Goal: Information Seeking & Learning: Learn about a topic

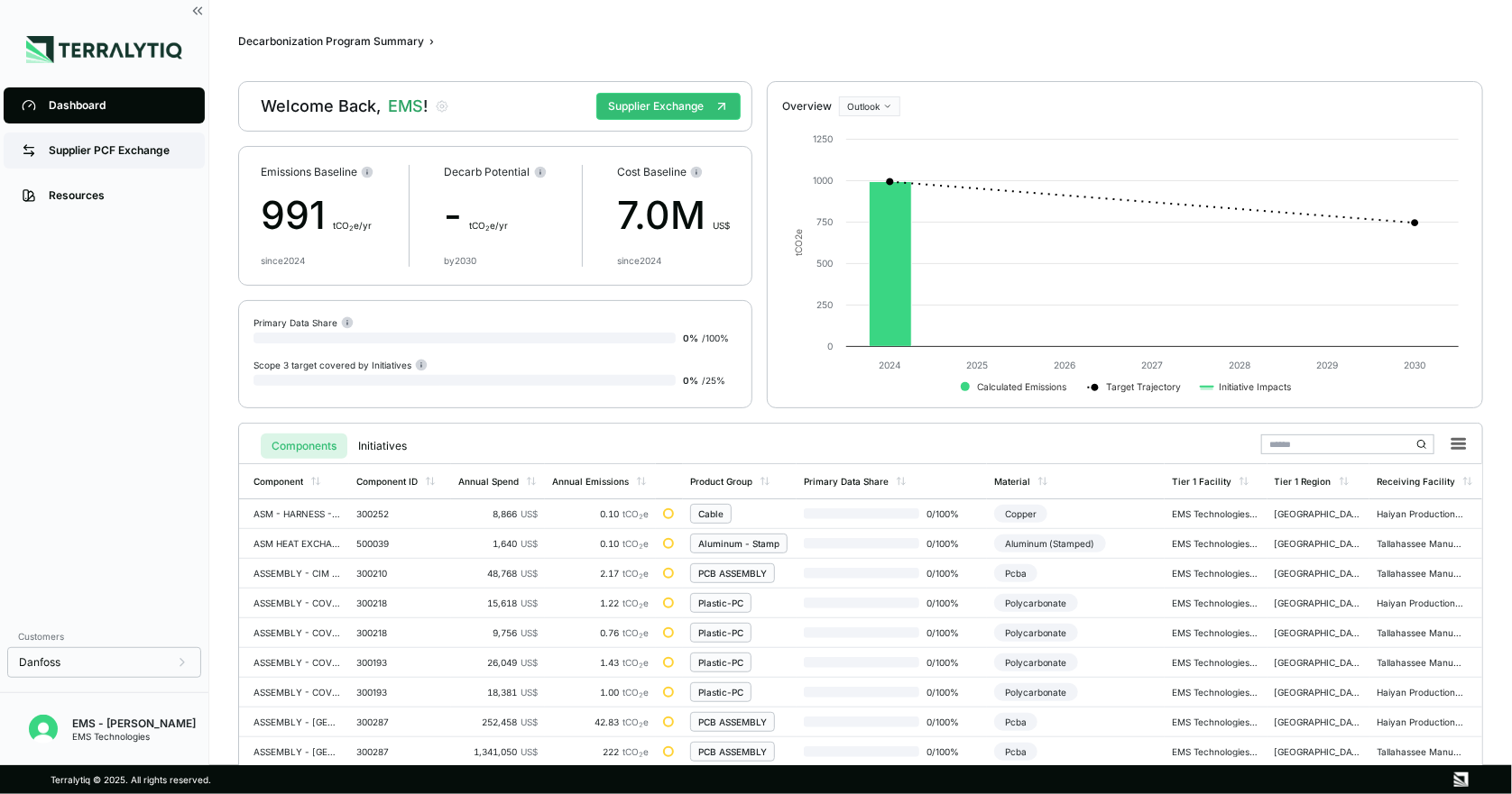
click at [131, 148] on div "Supplier PCF Exchange" at bounding box center [118, 150] width 138 height 14
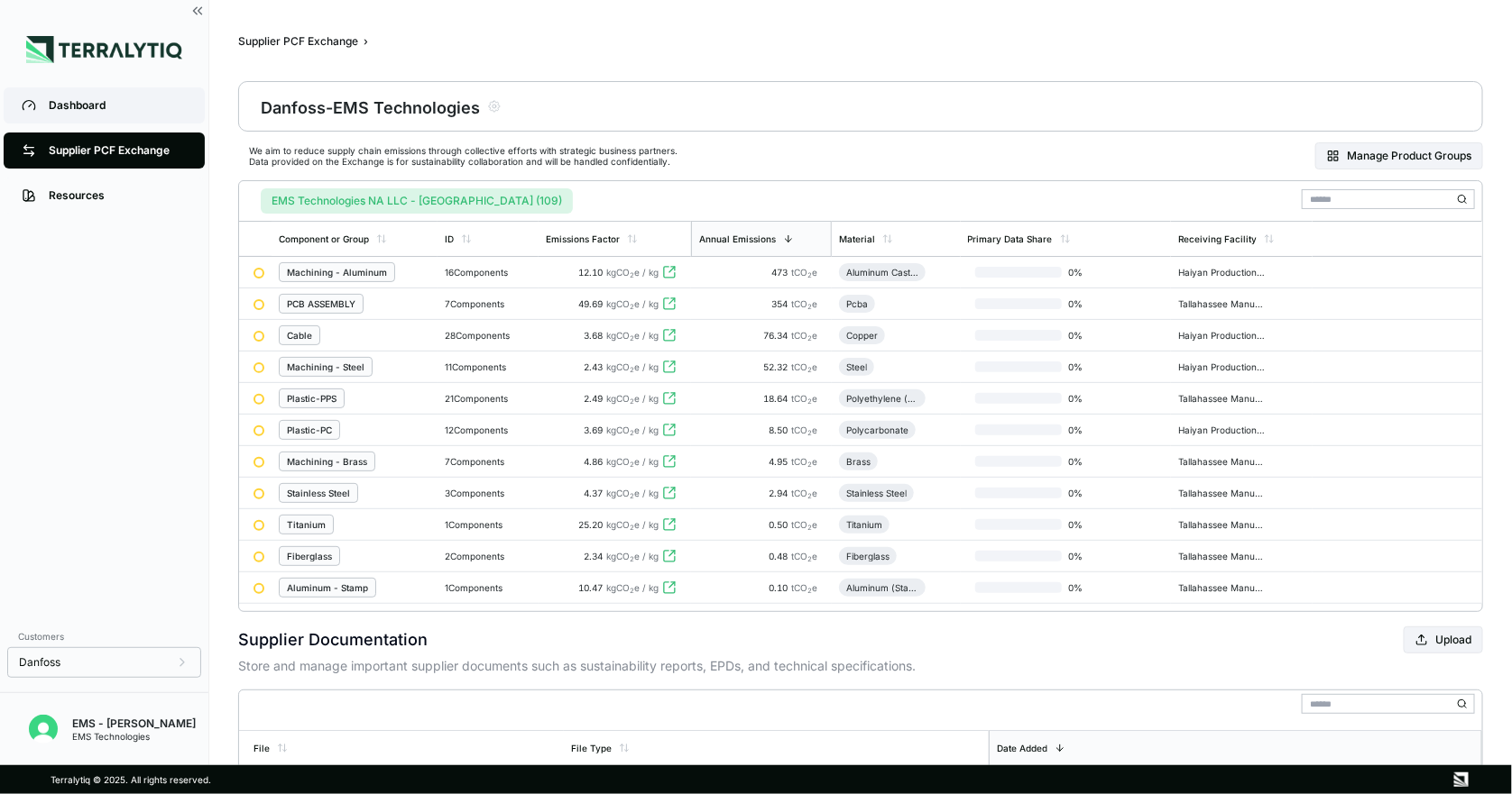
click at [113, 98] on div "Dashboard" at bounding box center [118, 105] width 138 height 14
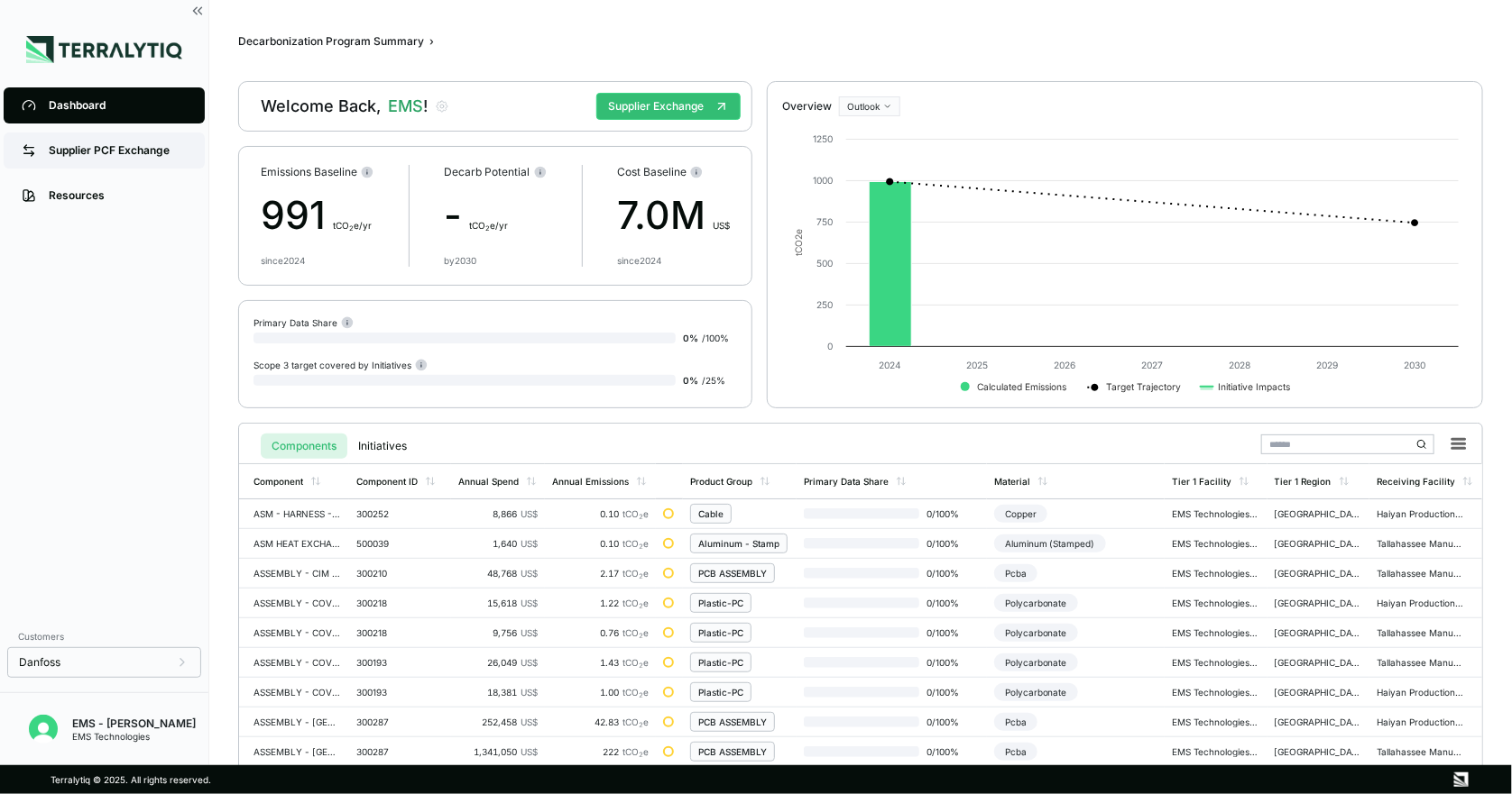
click at [155, 156] on div "Supplier PCF Exchange" at bounding box center [118, 150] width 138 height 14
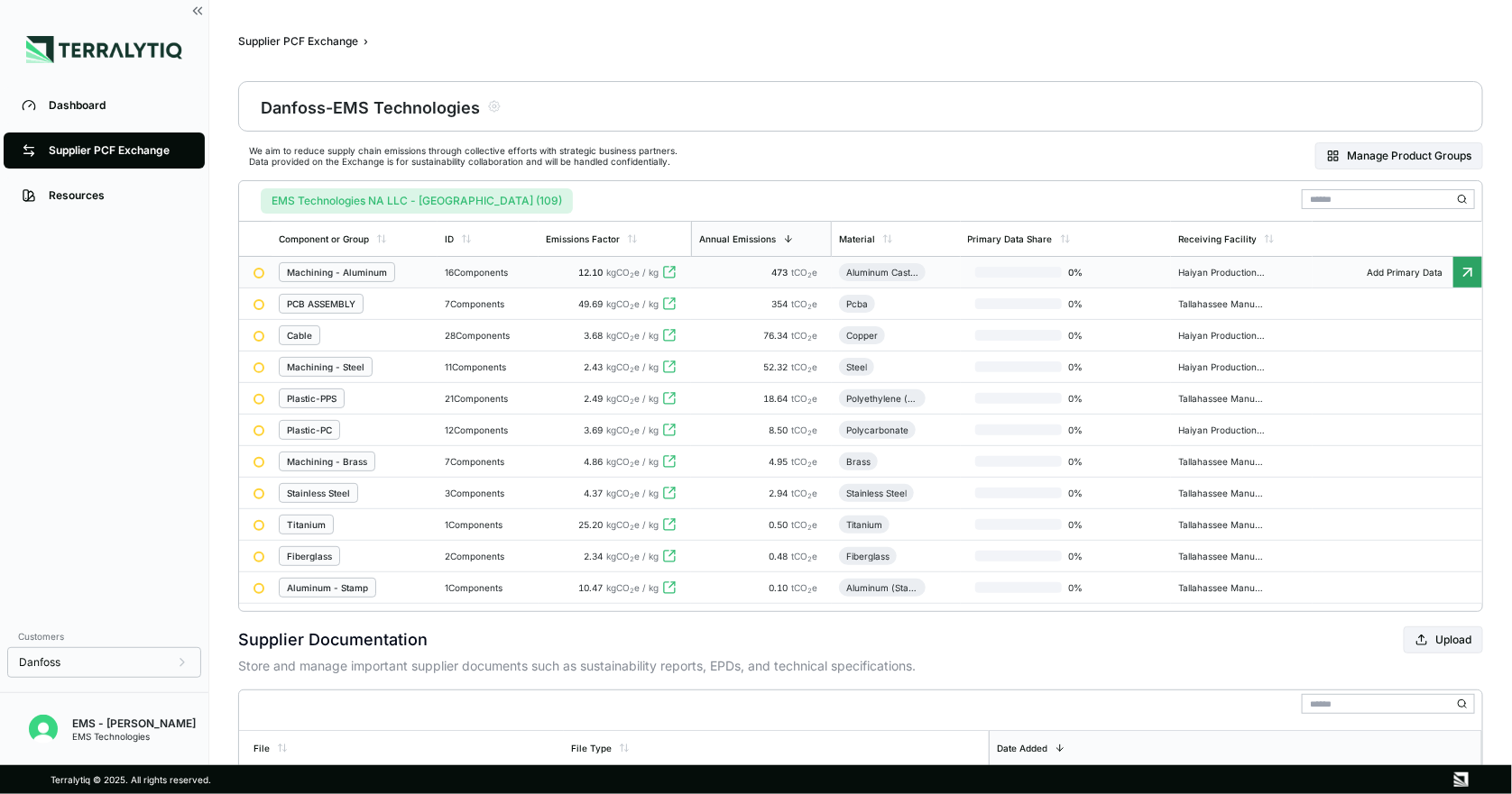
click at [330, 270] on div "Machining - Aluminum" at bounding box center [337, 272] width 100 height 10
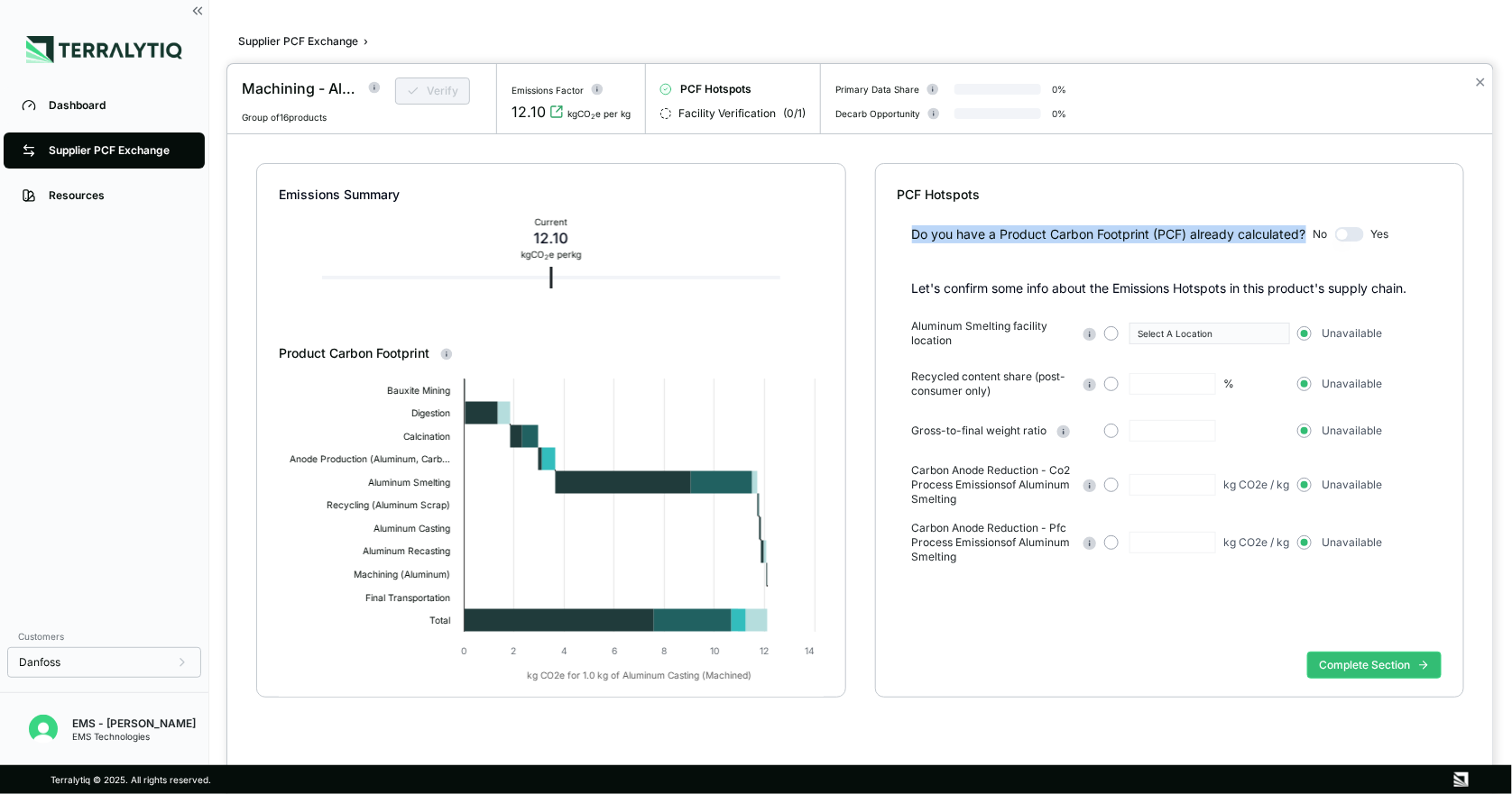
drag, startPoint x: 906, startPoint y: 229, endPoint x: 1308, endPoint y: 237, distance: 402.1
click at [1308, 237] on div "Do you have a Product Carbon Footprint (PCF) already calculated? No Yes" at bounding box center [1169, 223] width 544 height 40
copy div "Do you have a Product Carbon Footprint (PCF) already calculated?"
click at [1340, 234] on button "button" at bounding box center [1349, 234] width 29 height 14
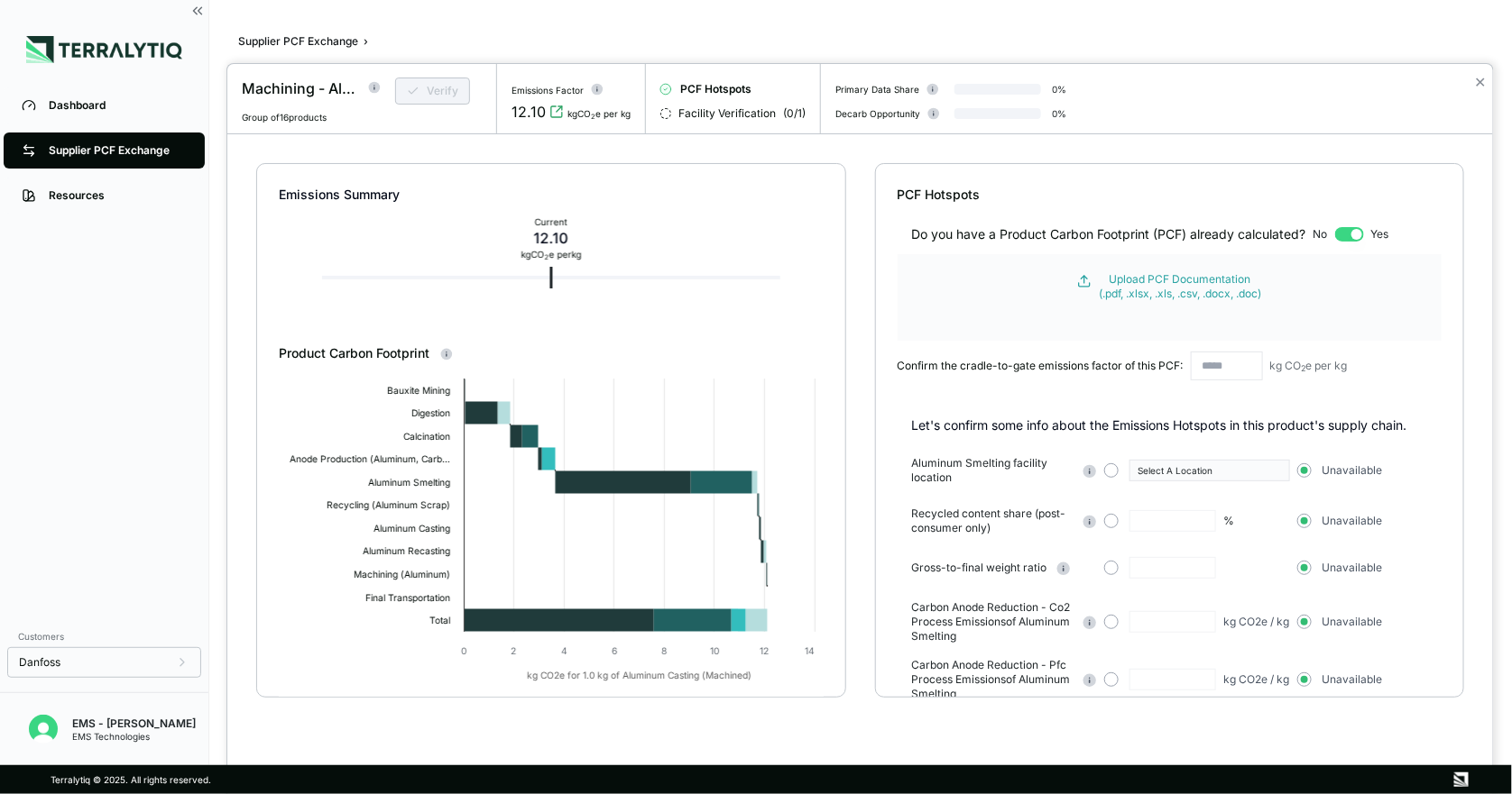
click at [1411, 244] on div "Do you have a Product Carbon Footprint (PCF) already calculated? No Yes Upload …" at bounding box center [1169, 303] width 544 height 198
click at [1350, 237] on button "button" at bounding box center [1349, 234] width 29 height 14
click at [1356, 233] on button "button" at bounding box center [1349, 234] width 29 height 14
click at [1338, 233] on button "button" at bounding box center [1349, 234] width 29 height 14
click at [1355, 232] on button "button" at bounding box center [1349, 234] width 29 height 14
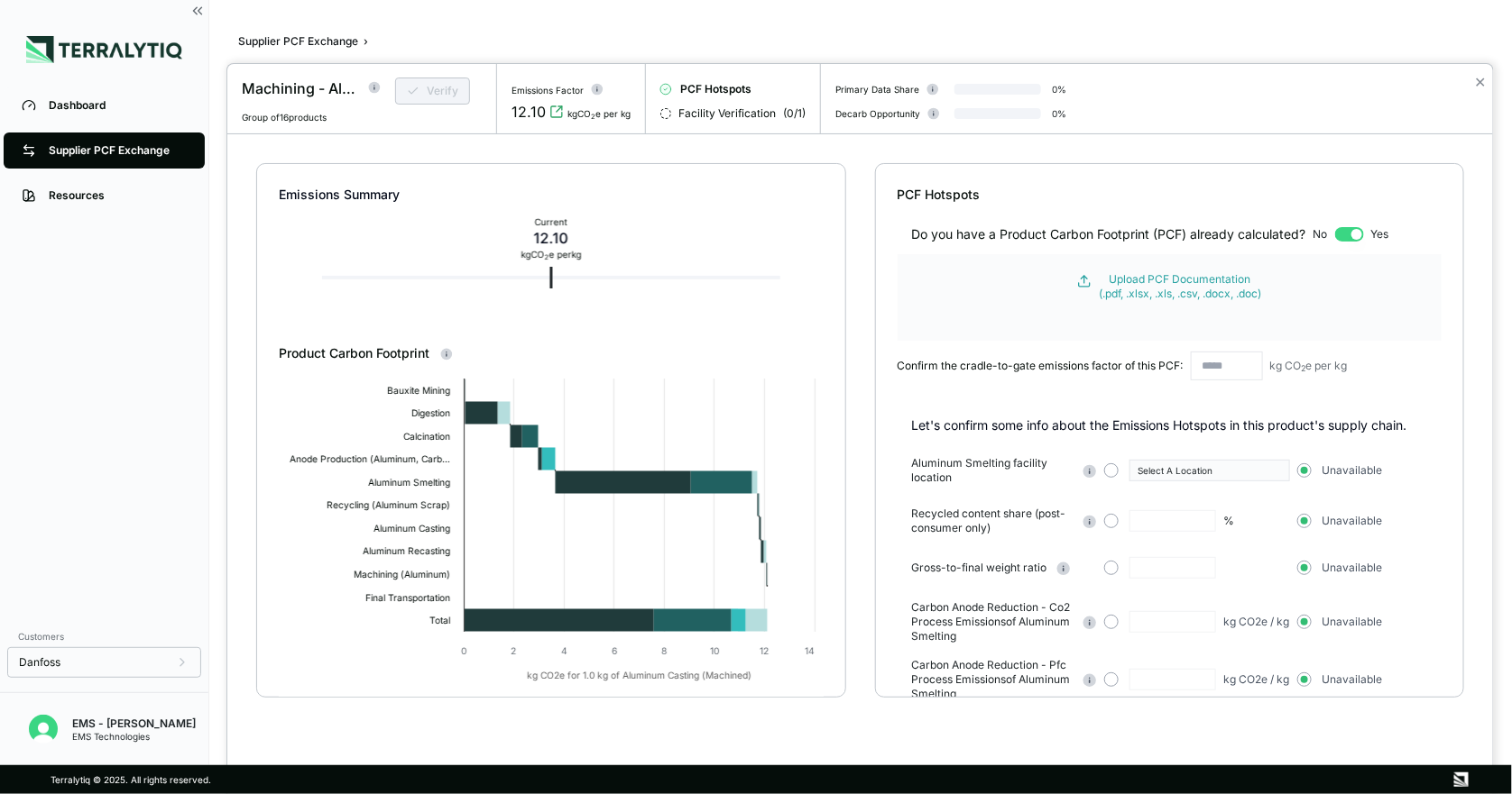
click at [1349, 232] on button "button" at bounding box center [1349, 234] width 29 height 14
drag, startPoint x: 1014, startPoint y: 235, endPoint x: 1106, endPoint y: 235, distance: 92.0
click at [1106, 235] on div "Do you have a Product Carbon Footprint (PCF) already calculated?" at bounding box center [1109, 234] width 394 height 18
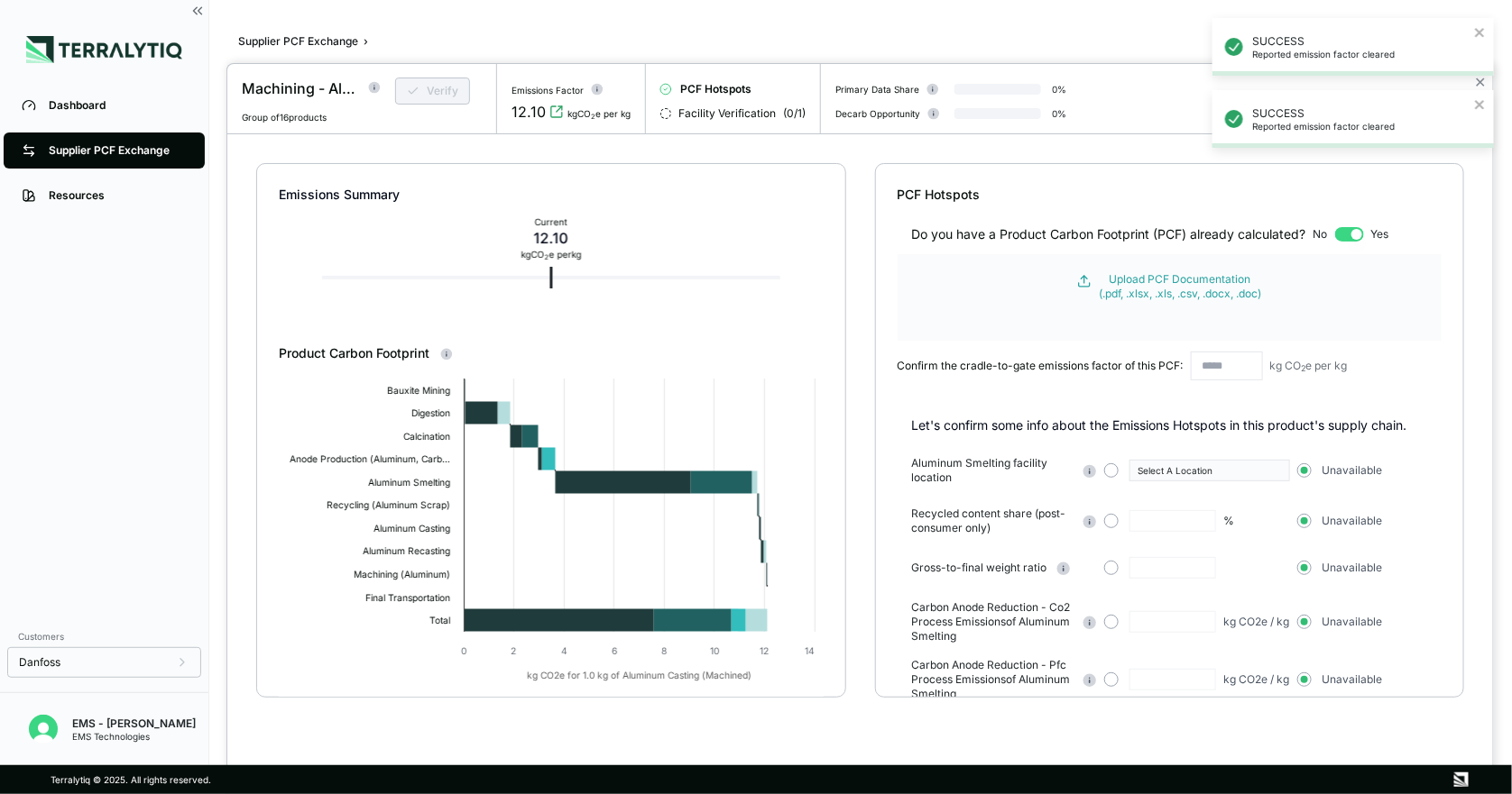
click at [1359, 235] on button "button" at bounding box center [1349, 234] width 29 height 14
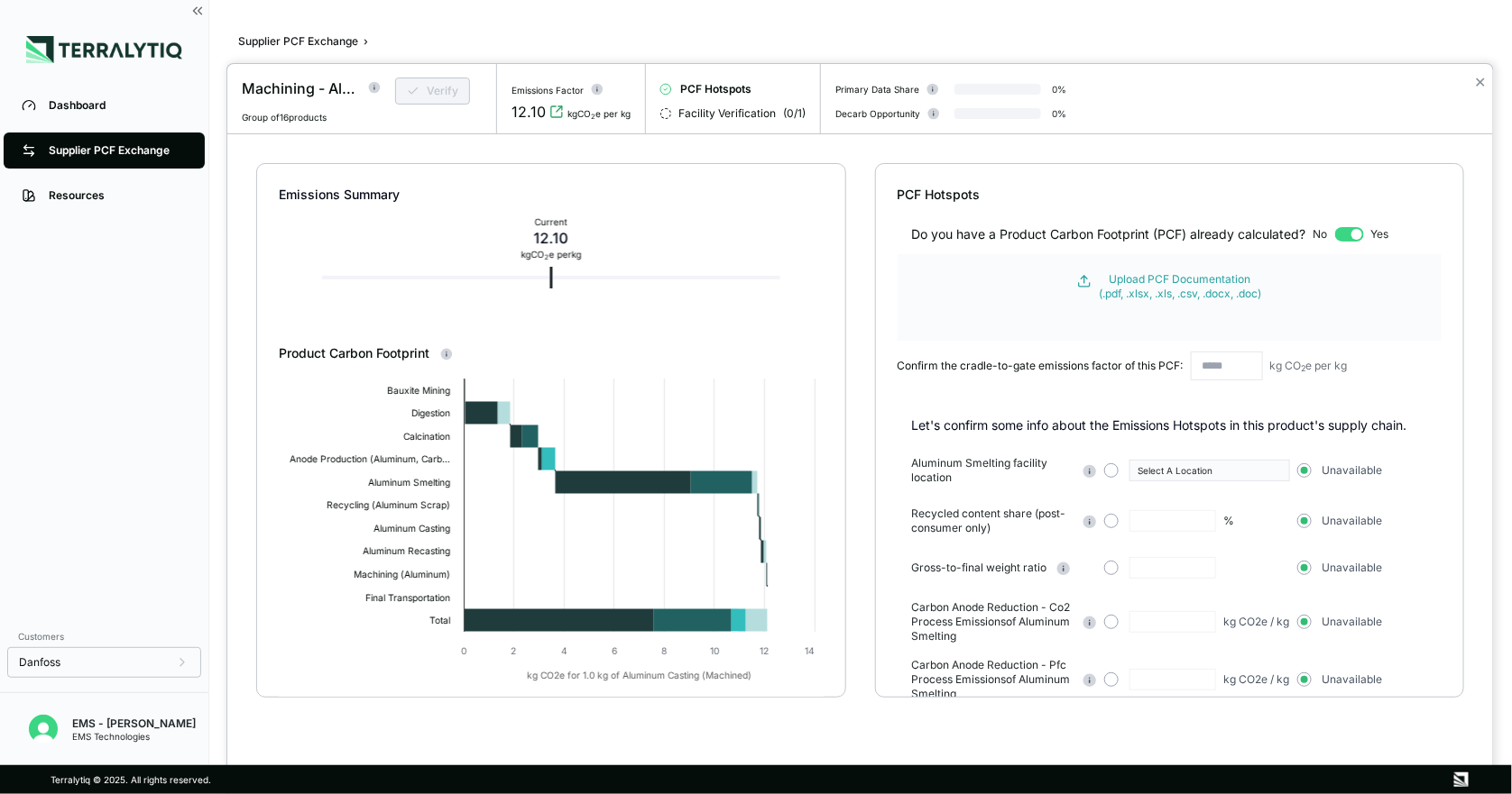
drag, startPoint x: 1356, startPoint y: 235, endPoint x: 1336, endPoint y: 234, distance: 20.0
click at [1336, 234] on div "Do you have a Product Carbon Footprint (PCF) already calculated? No Yes" at bounding box center [1169, 223] width 544 height 40
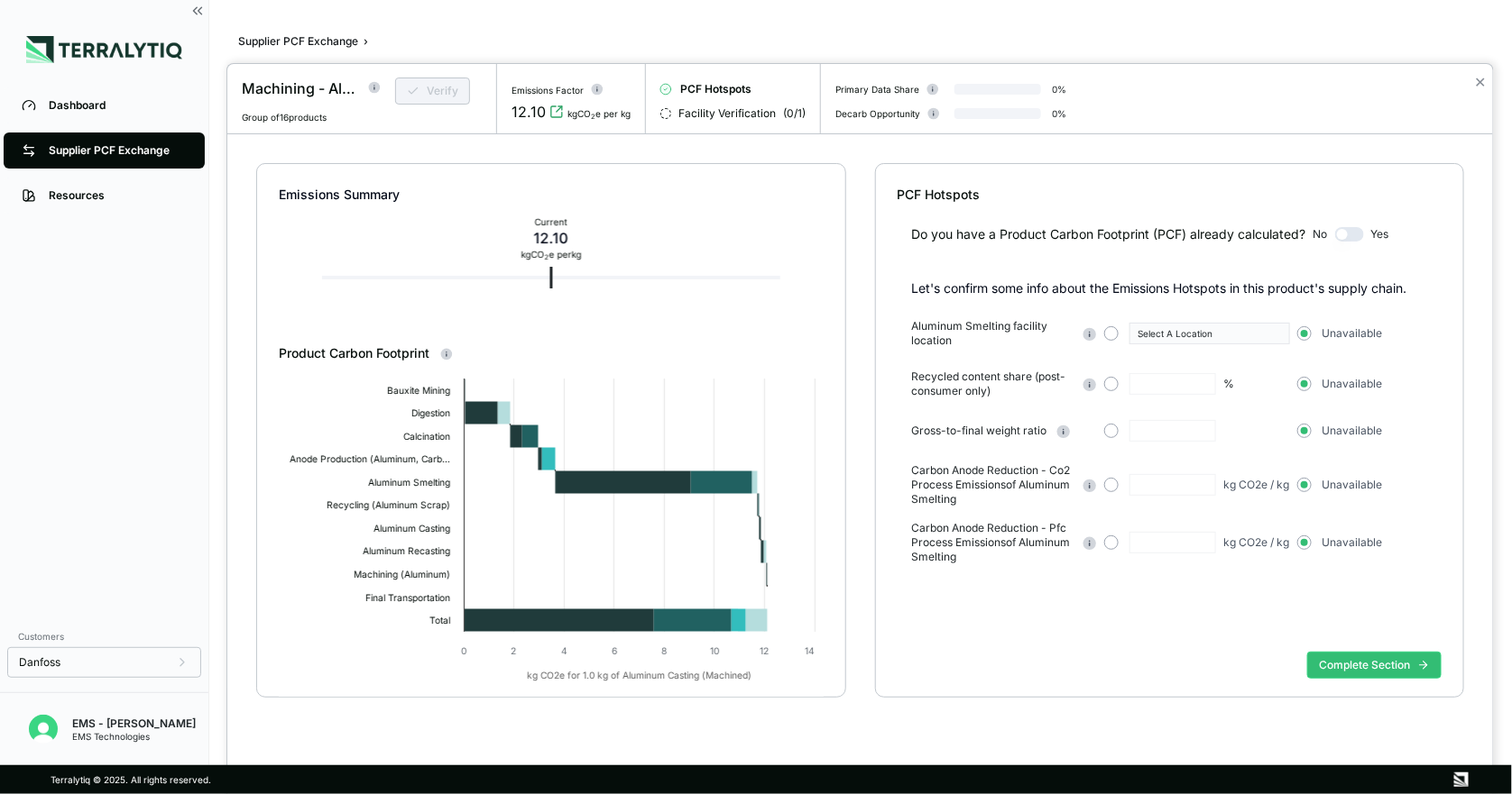
click at [1342, 230] on button "button" at bounding box center [1349, 234] width 29 height 14
click at [981, 286] on p "Let's confirm some info about the Emissions Hotspots in this product's supply c…" at bounding box center [1176, 288] width 529 height 18
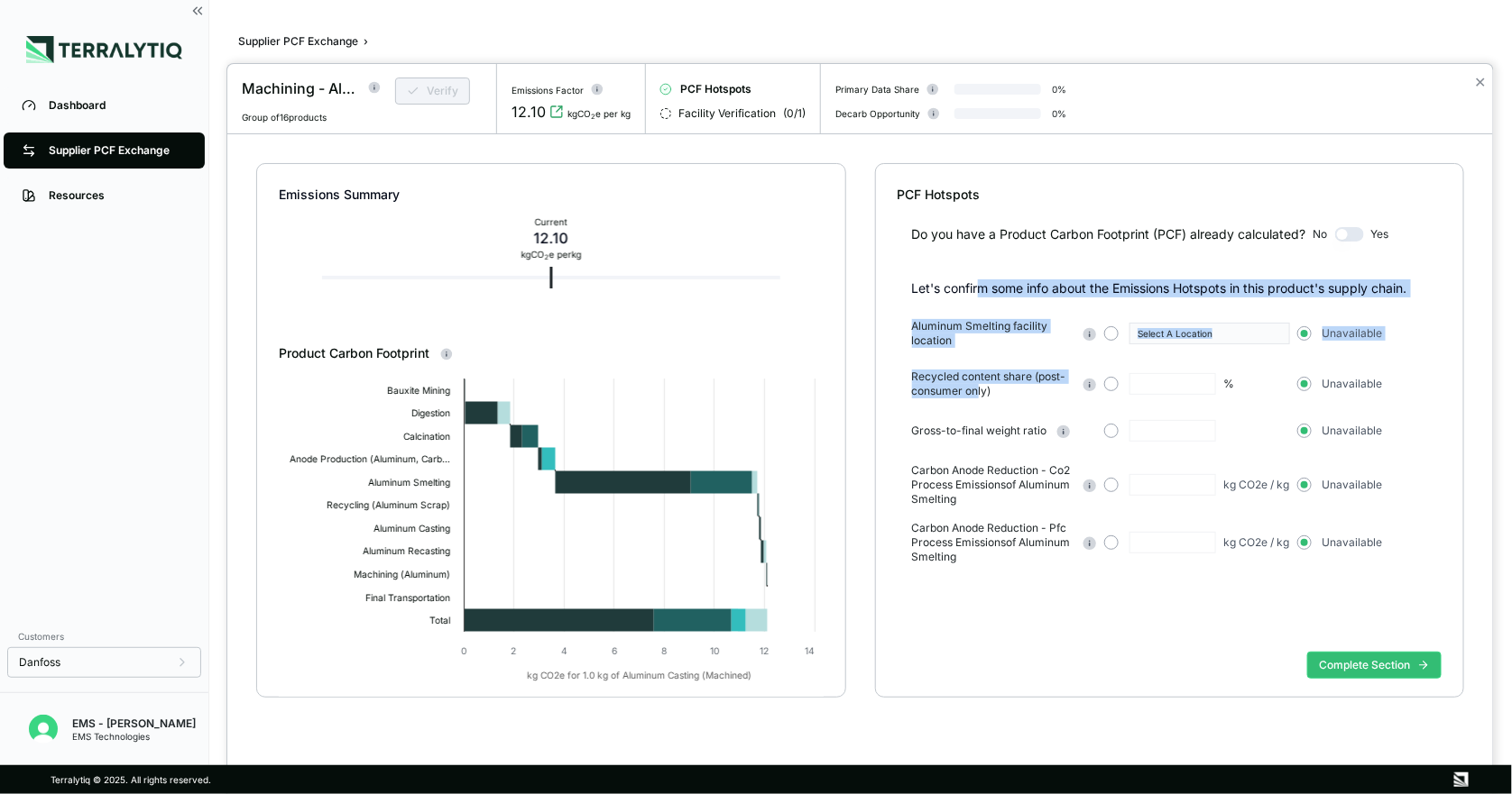
drag, startPoint x: 983, startPoint y: 283, endPoint x: 978, endPoint y: 398, distance: 115.1
click at [978, 398] on div "Let's confirm some info about the Emissions Hotspots in this product's supply c…" at bounding box center [1169, 422] width 544 height 285
click at [978, 398] on span "Recycled content share (post-consumer only)" at bounding box center [993, 384] width 162 height 29
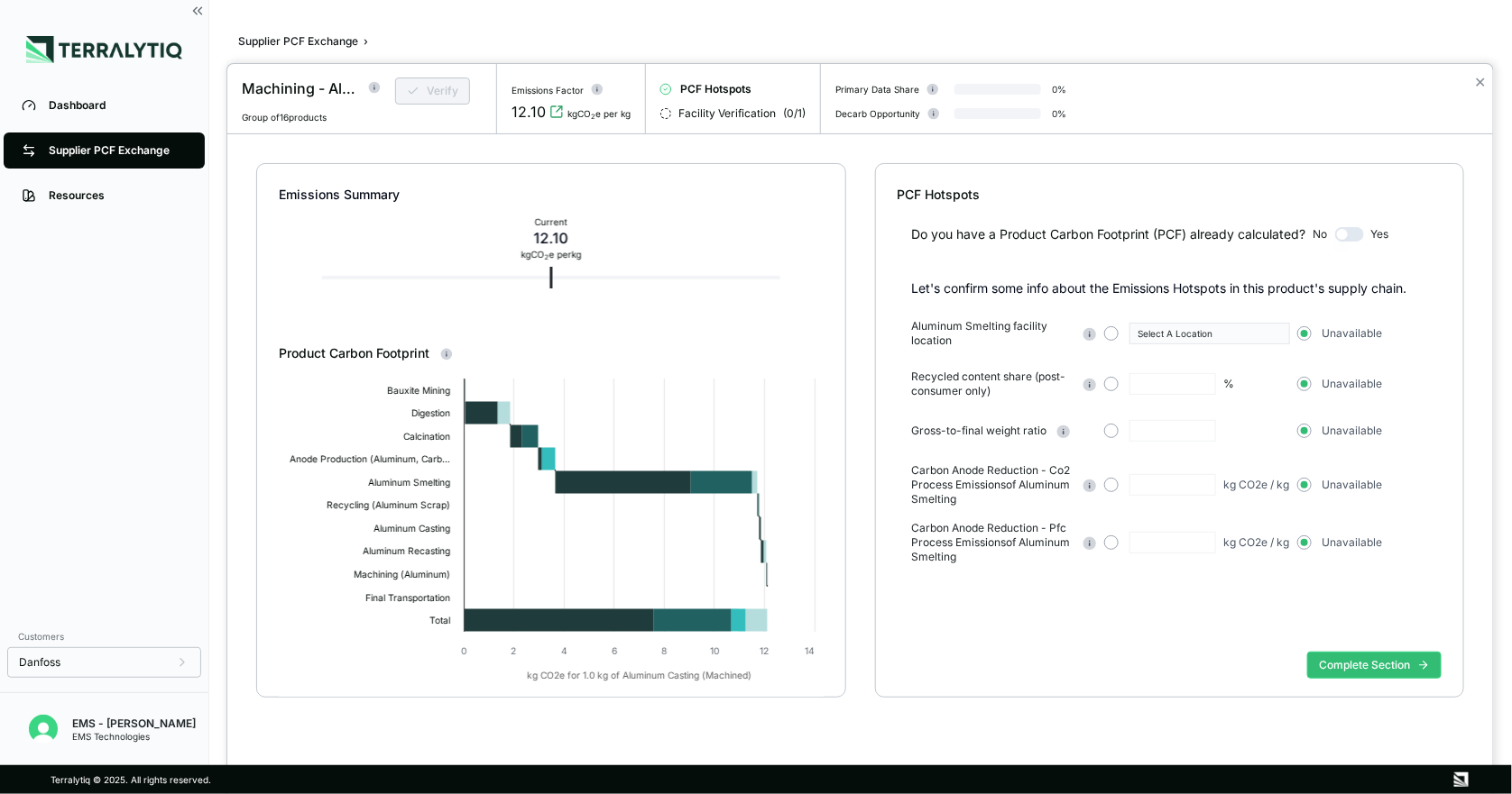
click at [1136, 637] on div "Do you have a Product Carbon Footprint (PCF) already calculated? No Yes Let's c…" at bounding box center [1169, 424] width 544 height 441
drag, startPoint x: 1022, startPoint y: 563, endPoint x: 989, endPoint y: 544, distance: 38.1
click at [989, 544] on span "Carbon Anode Reduction - Pfc Process Emissions of Aluminum Smelting" at bounding box center [993, 543] width 162 height 43
click at [663, 110] on div at bounding box center [665, 113] width 10 height 10
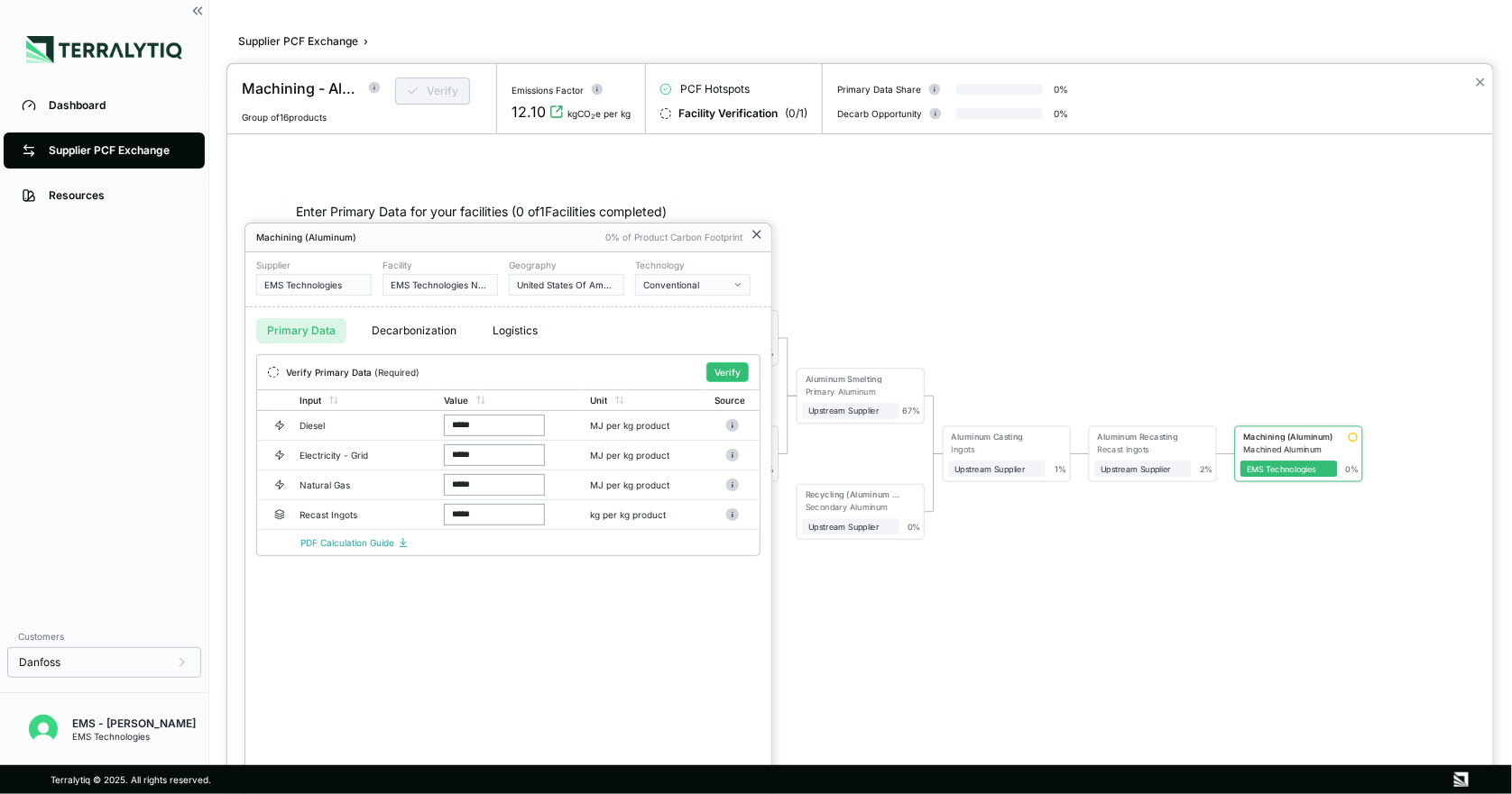
click at [760, 231] on icon at bounding box center [756, 235] width 8 height 8
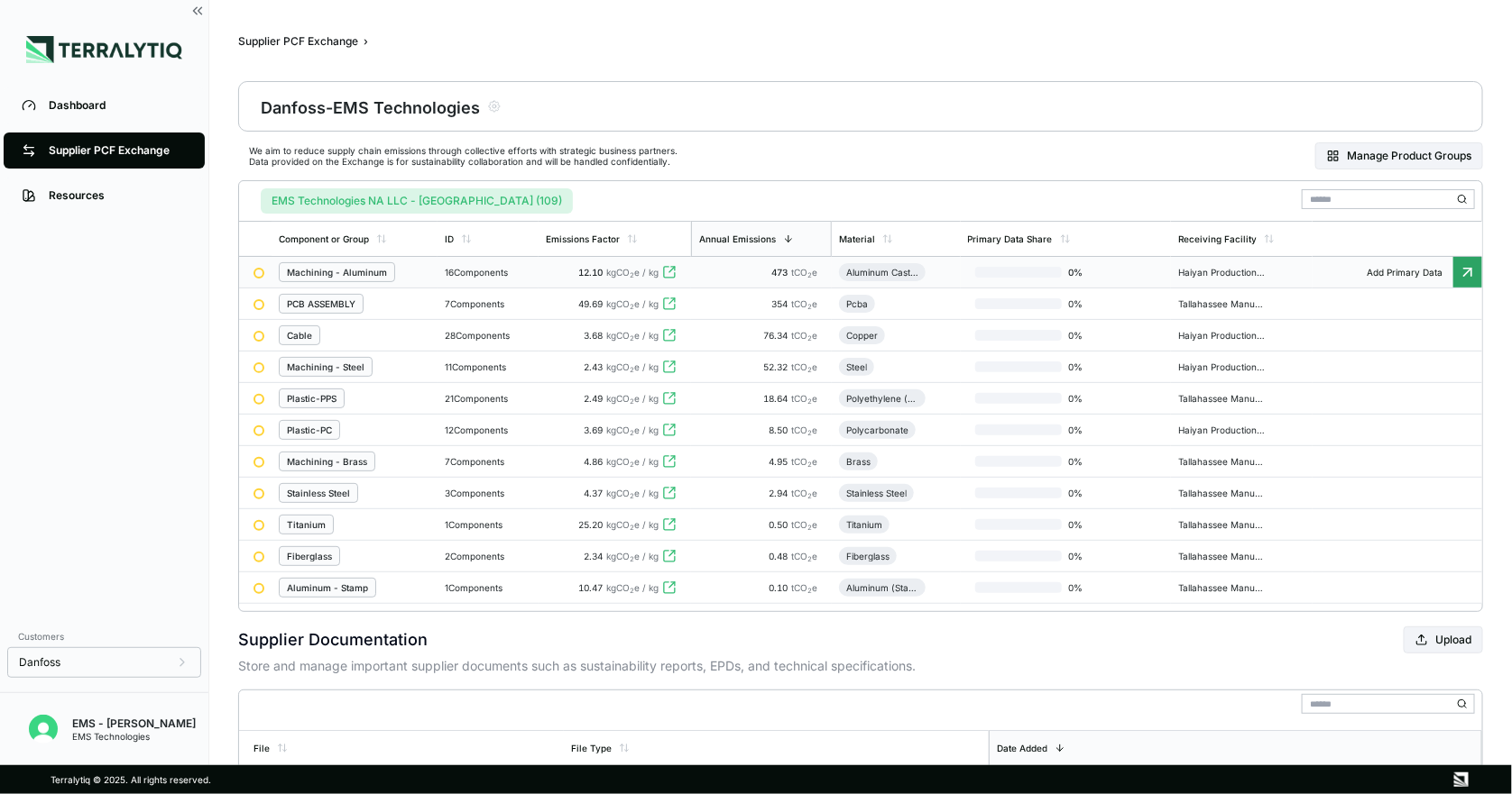
click at [341, 271] on div "Machining - Aluminum" at bounding box center [337, 272] width 100 height 10
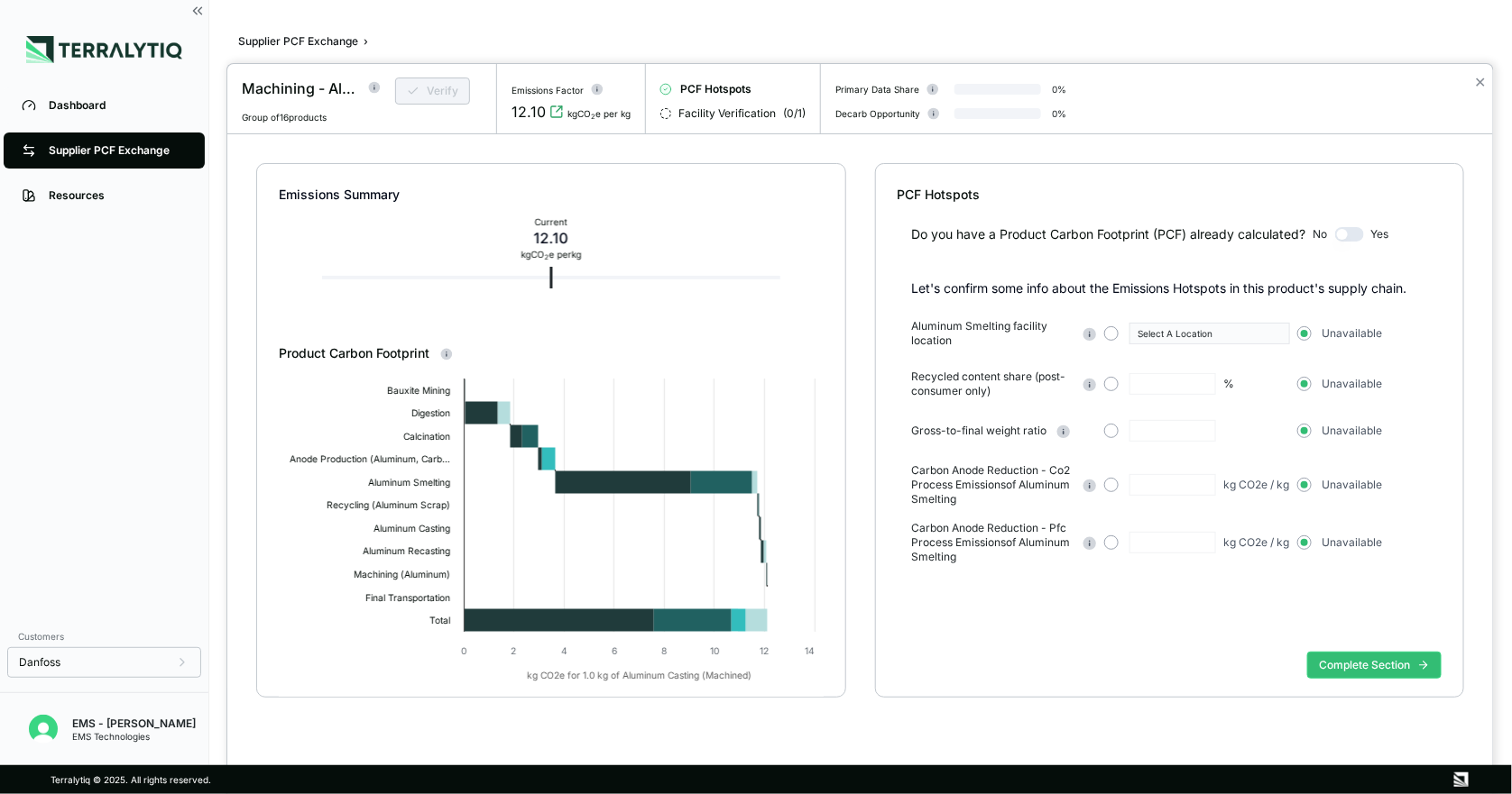
click at [2, 413] on div at bounding box center [756, 397] width 1512 height 794
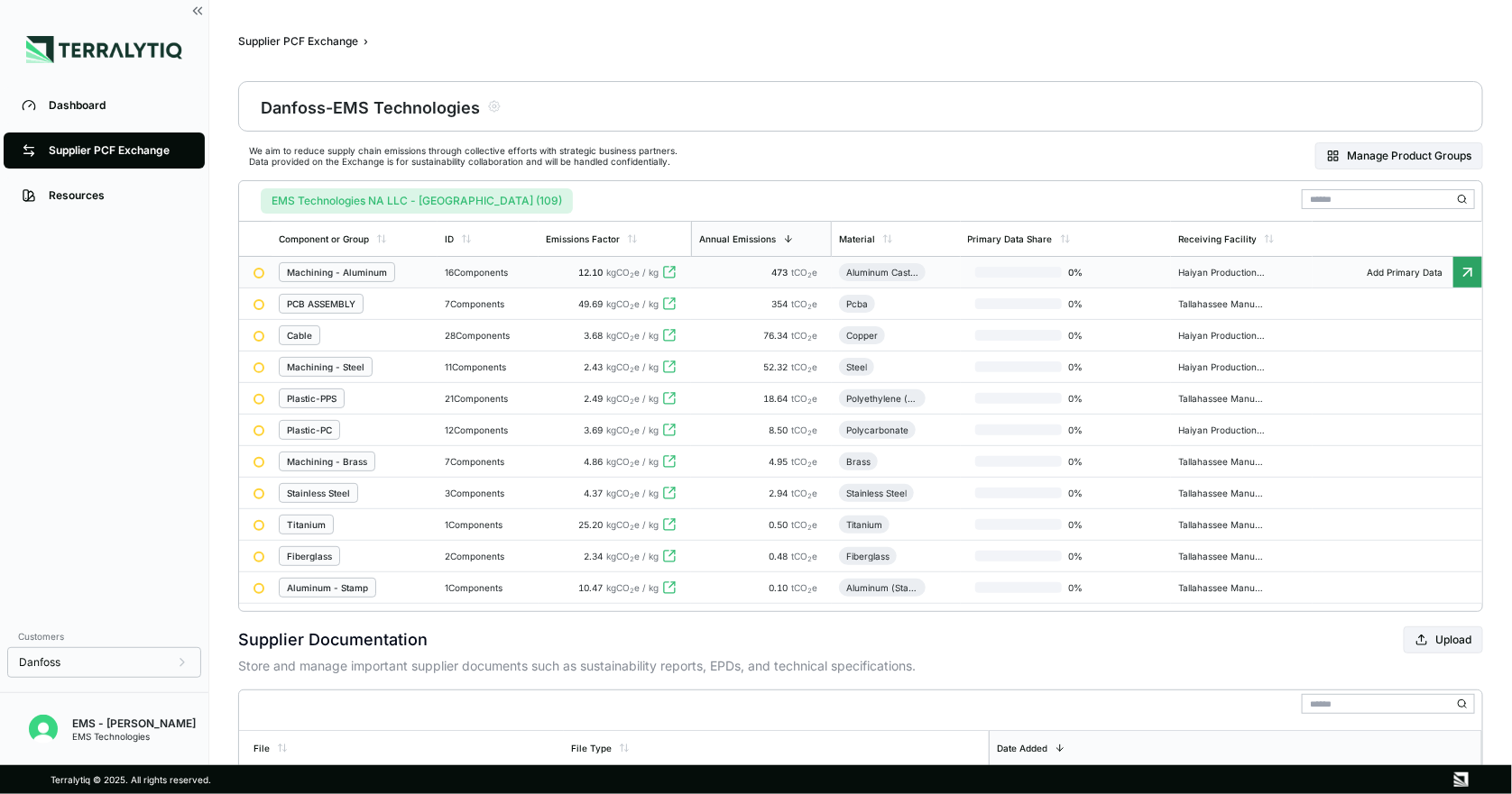
click at [370, 269] on div "Machining - Aluminum" at bounding box center [337, 272] width 100 height 10
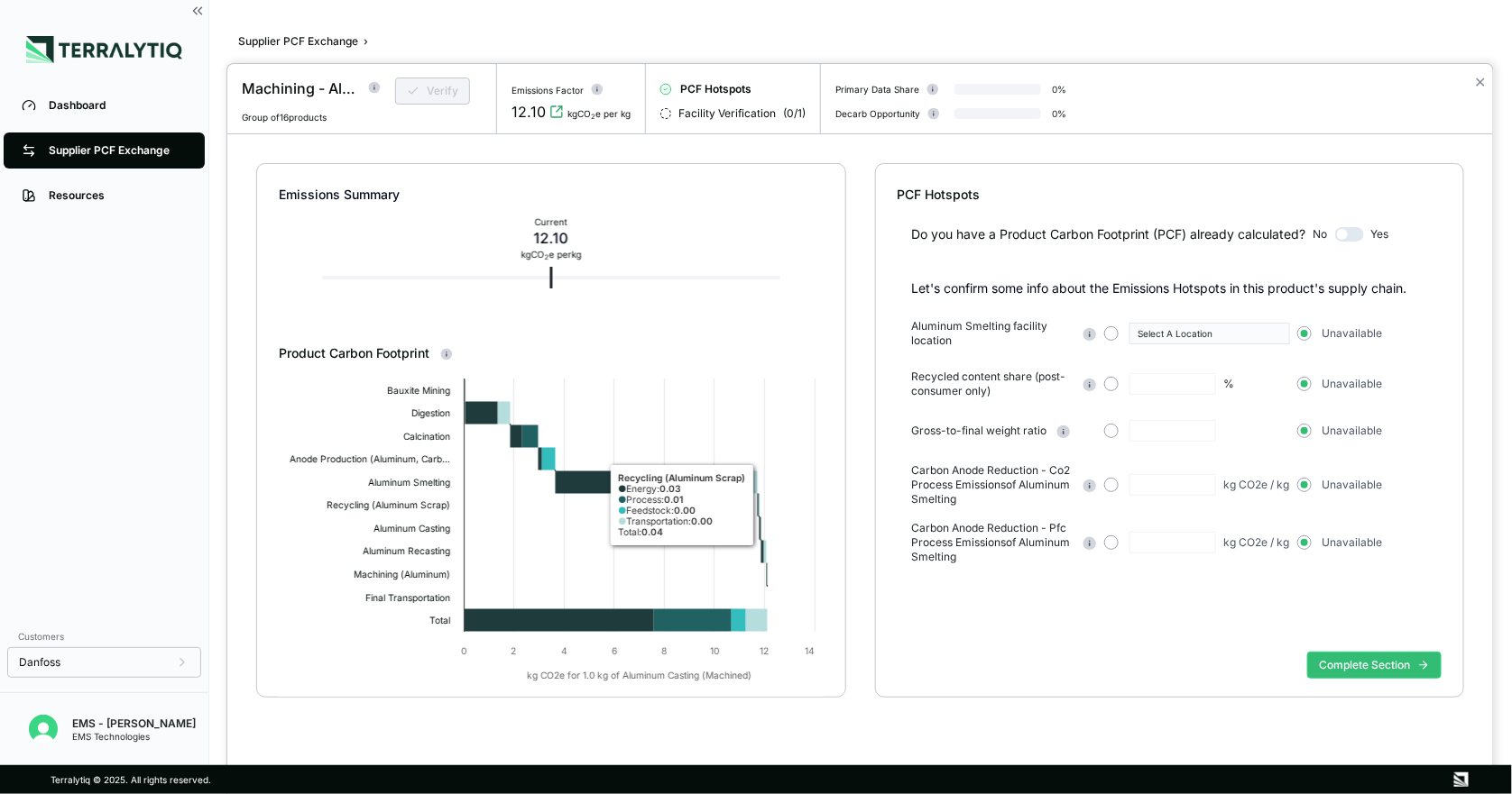
click at [124, 471] on div at bounding box center [756, 397] width 1512 height 794
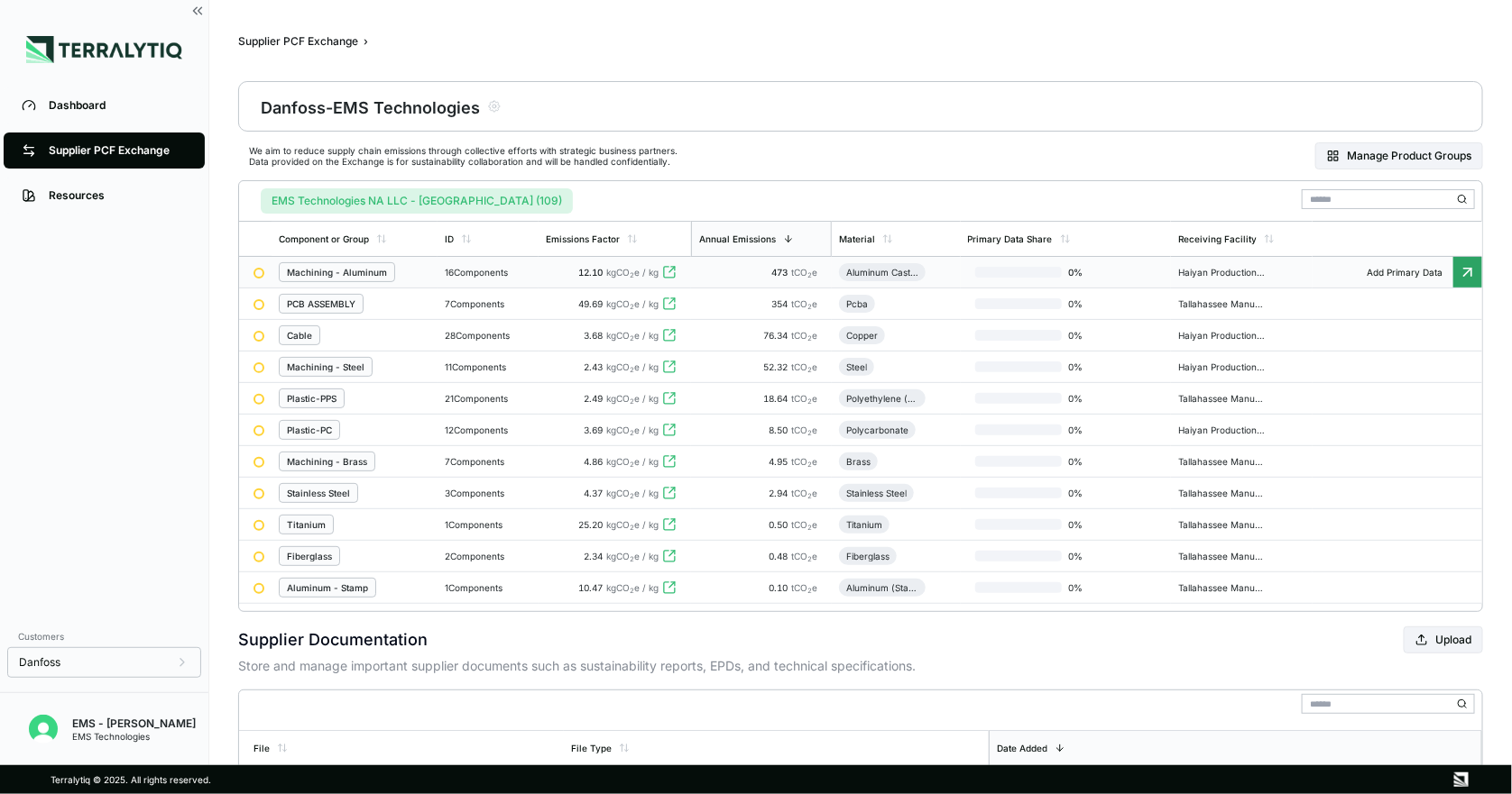
click at [122, 403] on div "Dashboard Supplier PCF Exchange Resources" at bounding box center [104, 351] width 208 height 536
